Goal: Information Seeking & Learning: Learn about a topic

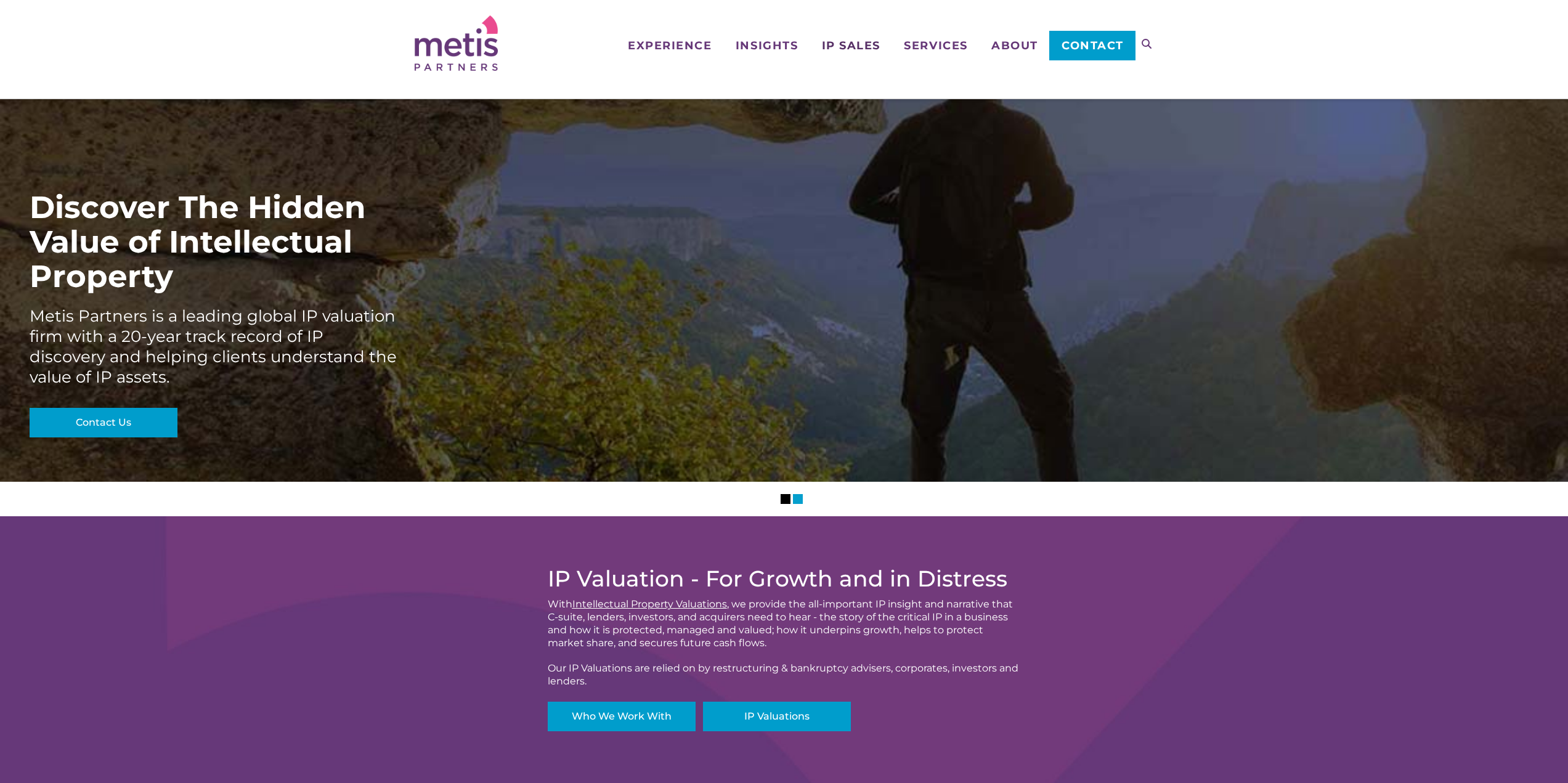
click at [859, 49] on span "IP Sales" at bounding box center [851, 45] width 58 height 11
click at [883, 134] on span "IP Assets for Sale" at bounding box center [869, 137] width 94 height 14
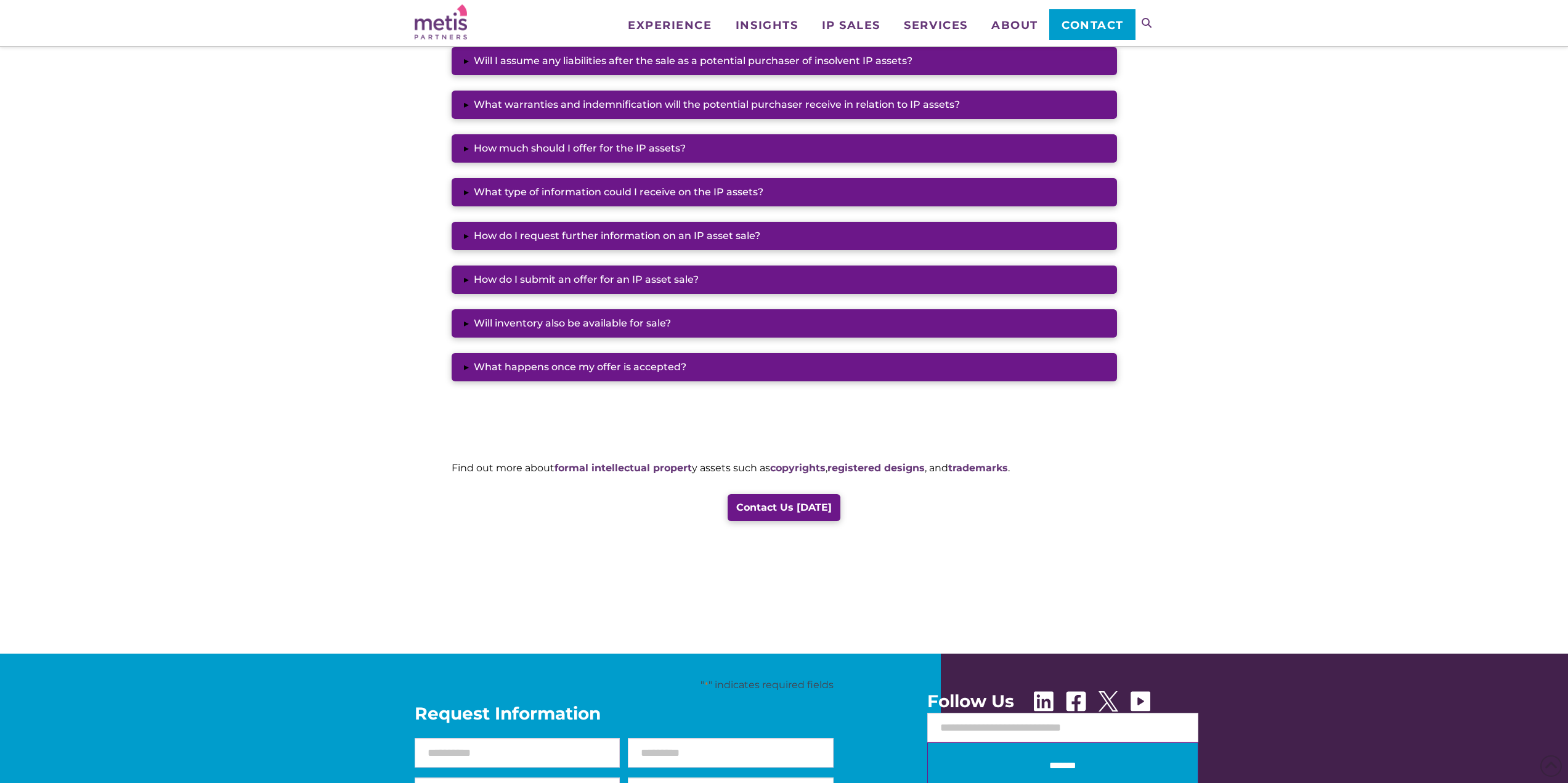
scroll to position [1171, 0]
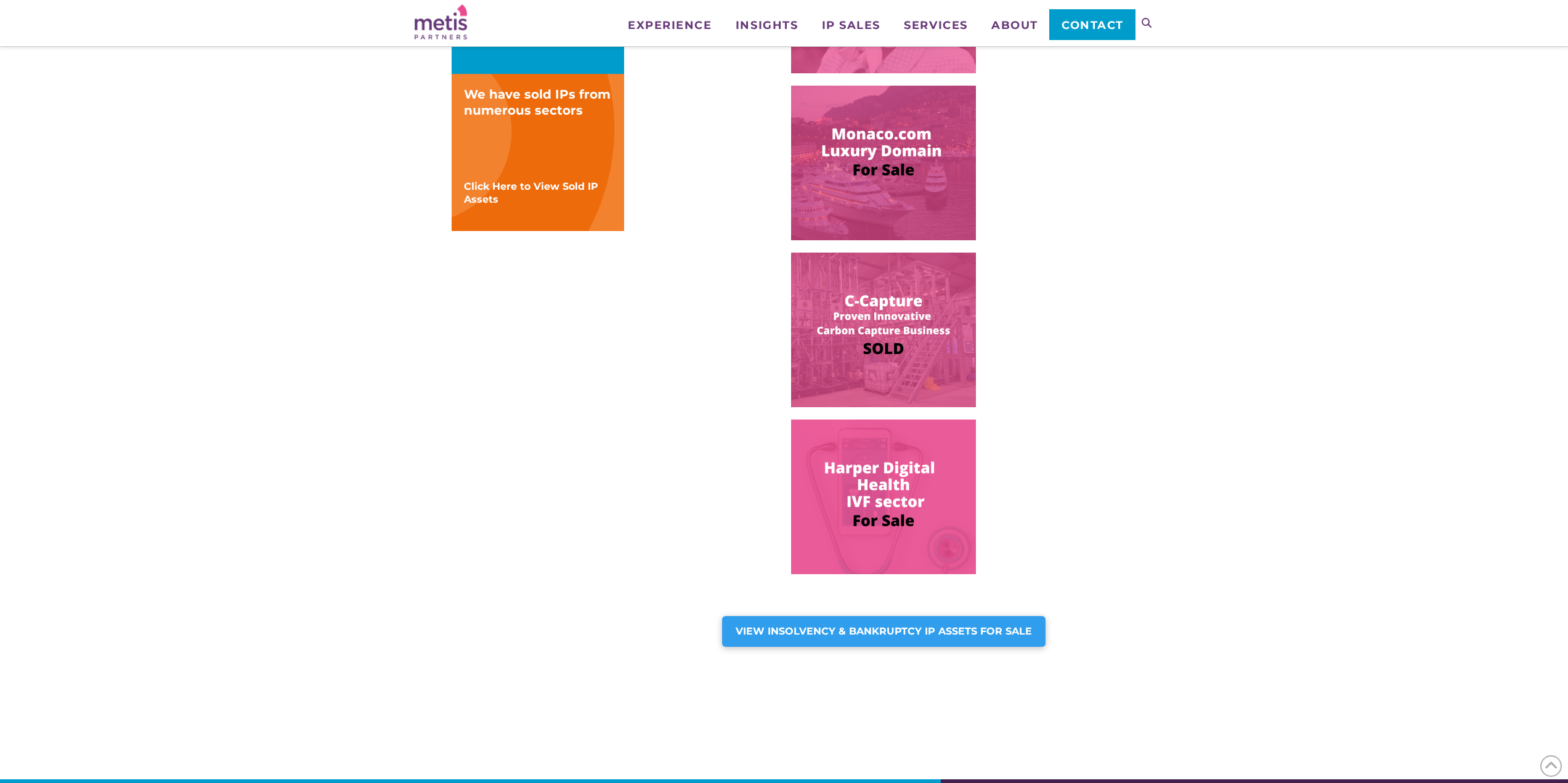
scroll to position [493, 0]
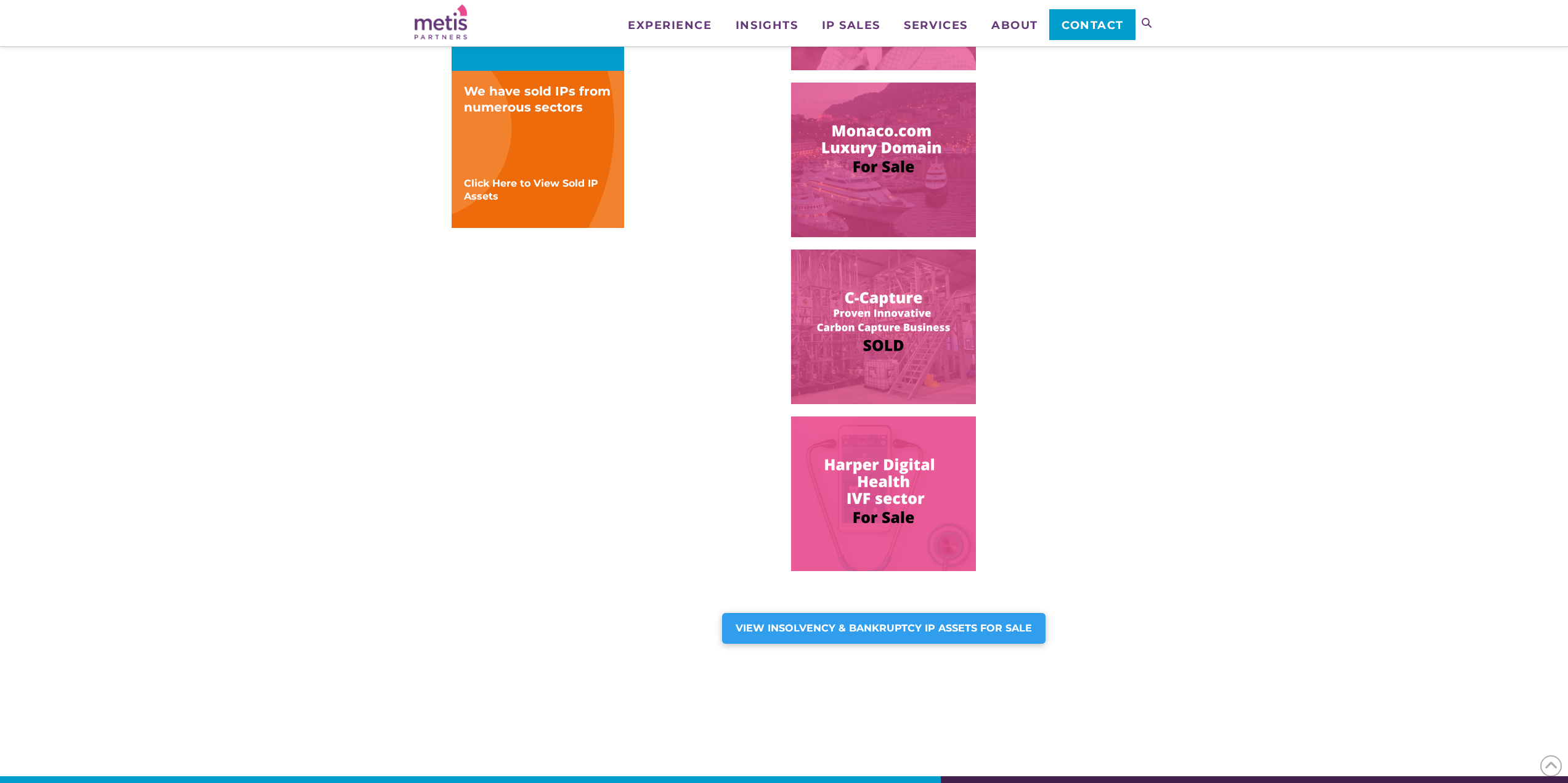
click at [551, 96] on div "We have sold IPs from numerous sectors" at bounding box center [537, 99] width 148 height 32
click at [537, 186] on span "Click Here to View Sold IP Assets" at bounding box center [531, 189] width 134 height 24
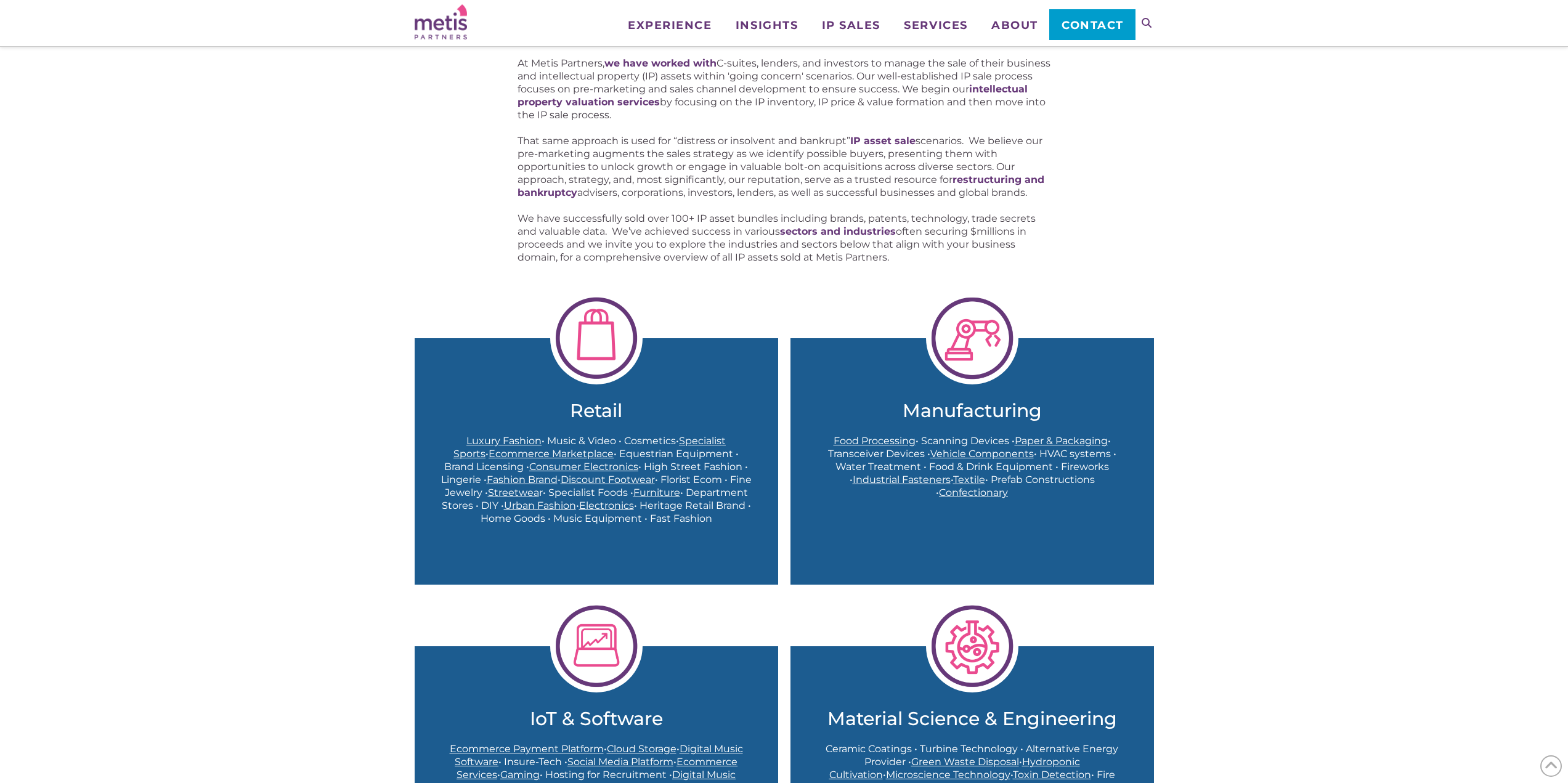
scroll to position [308, 0]
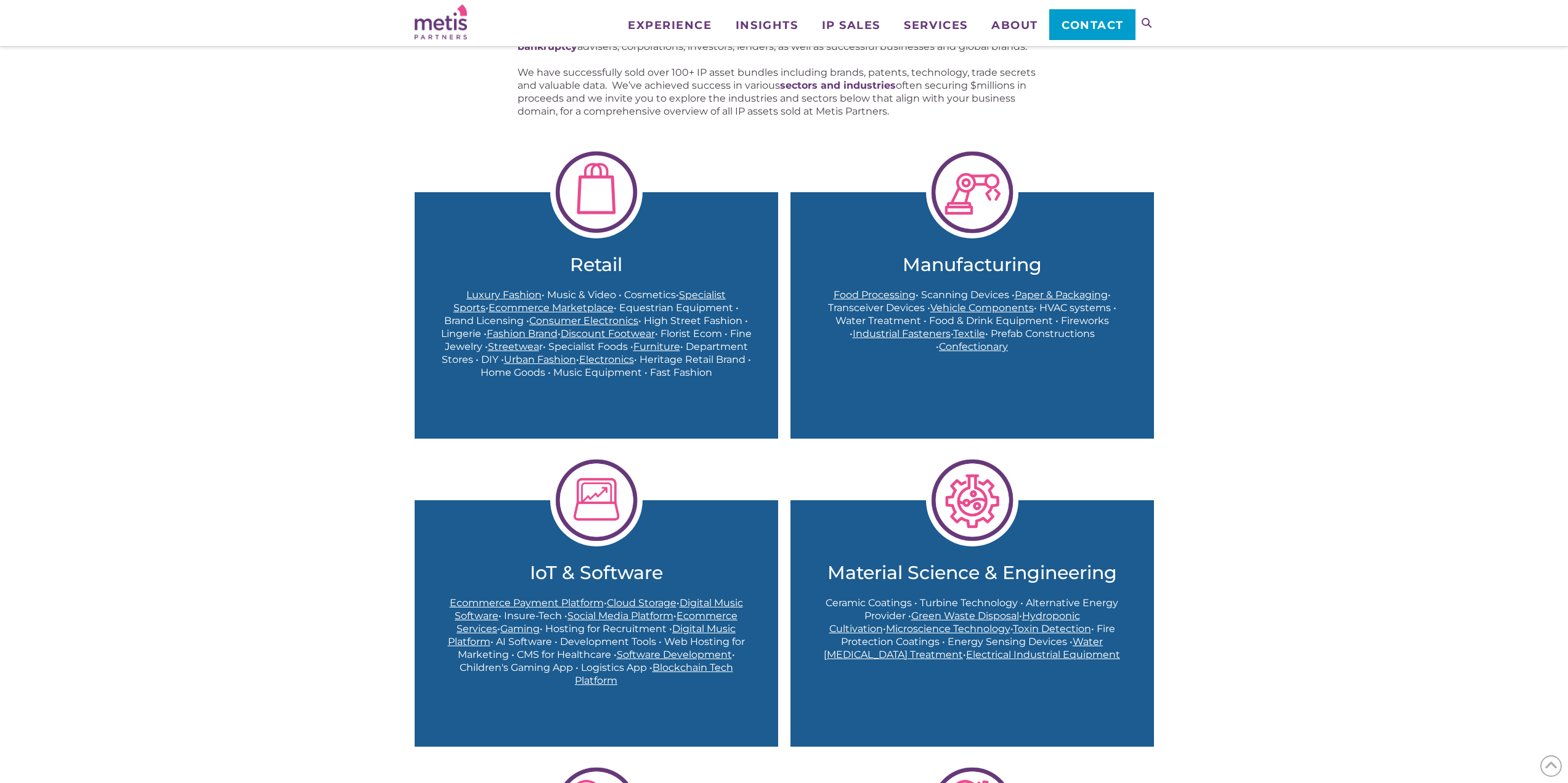
click at [497, 289] on span "Luxury Fashion" at bounding box center [504, 295] width 75 height 12
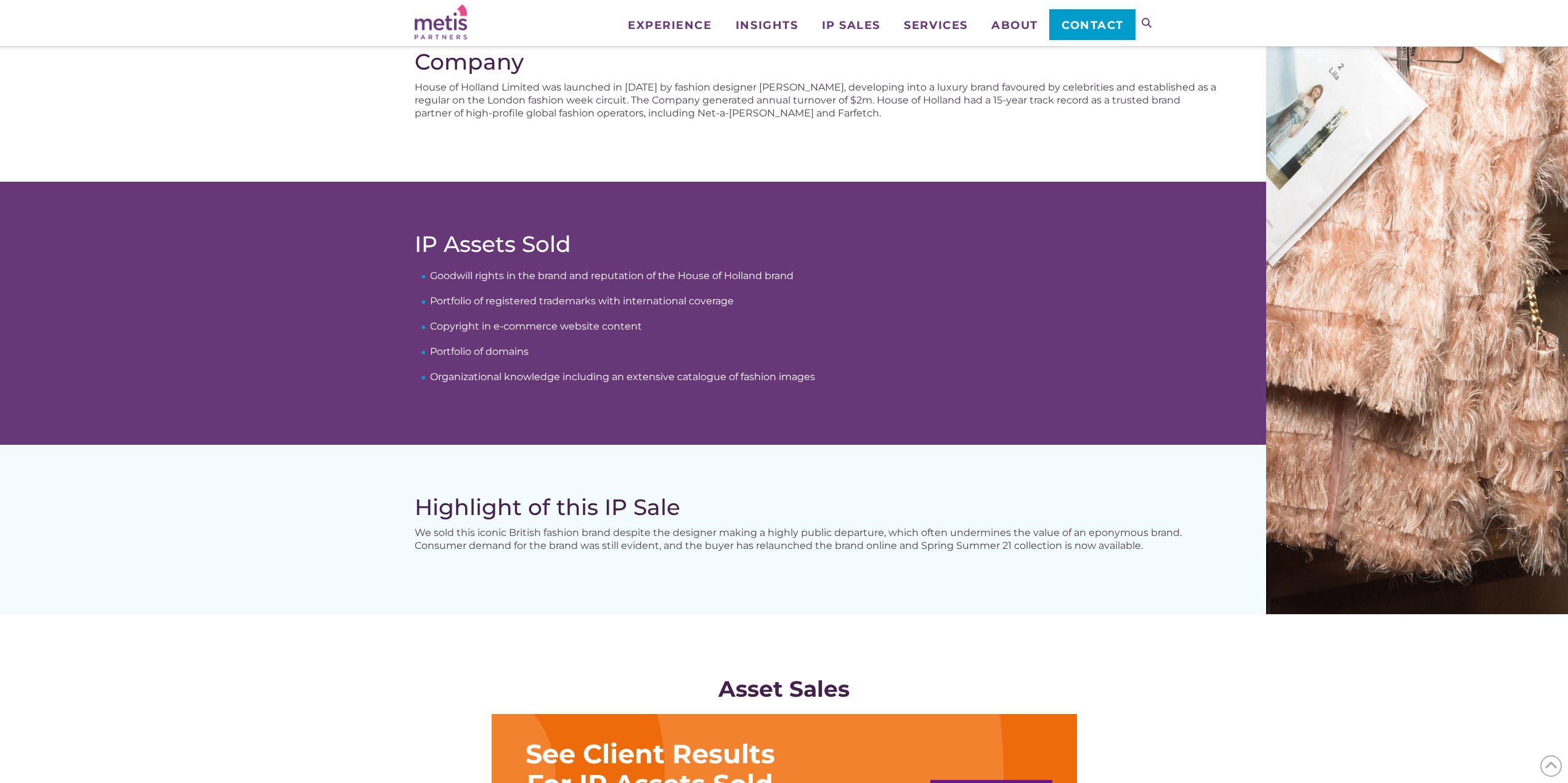
scroll to position [493, 0]
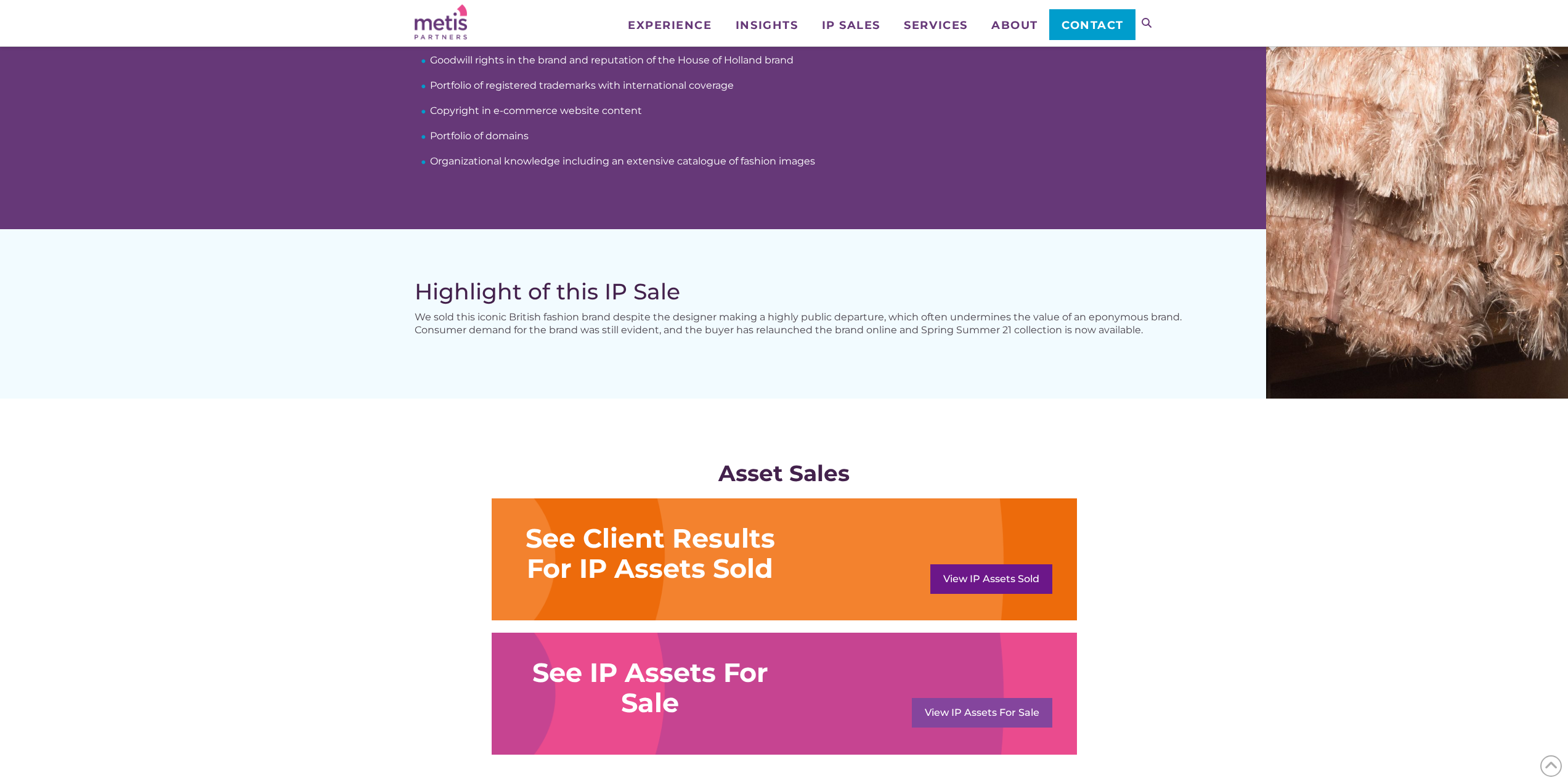
click at [1017, 714] on link "View IP Assets For Sale" at bounding box center [982, 712] width 140 height 30
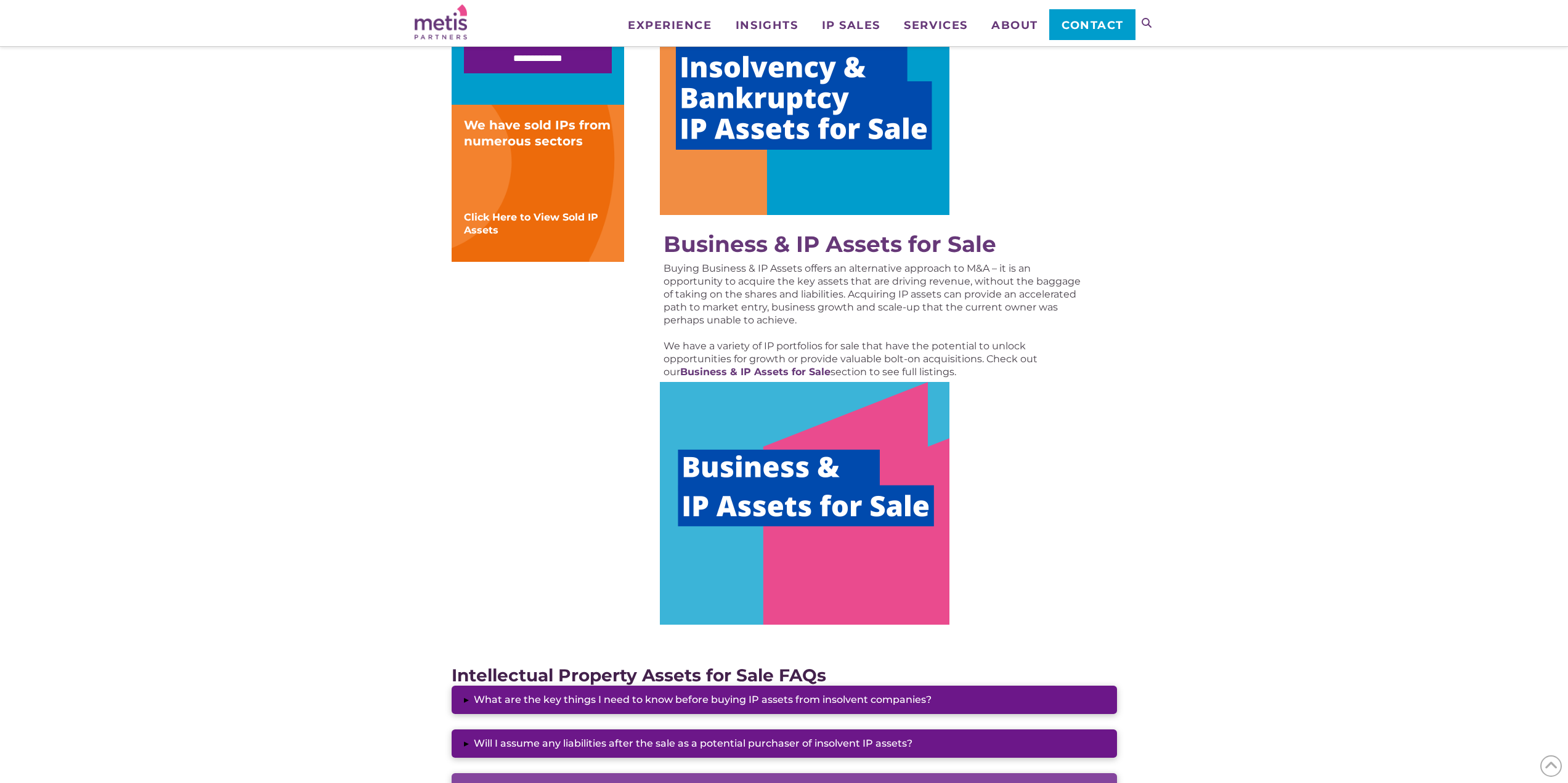
scroll to position [616, 0]
